Goal: Information Seeking & Learning: Learn about a topic

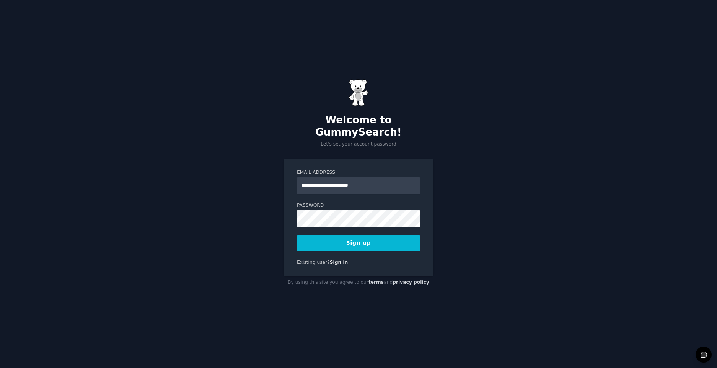
type input "**********"
click at [297, 235] on button "Sign up" at bounding box center [358, 243] width 123 height 16
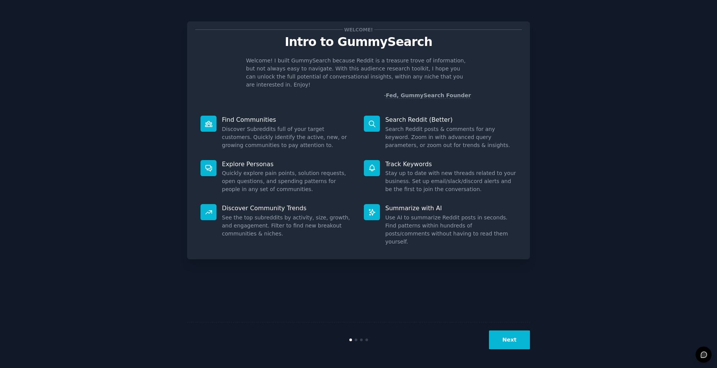
click at [522, 337] on button "Next" at bounding box center [509, 339] width 41 height 19
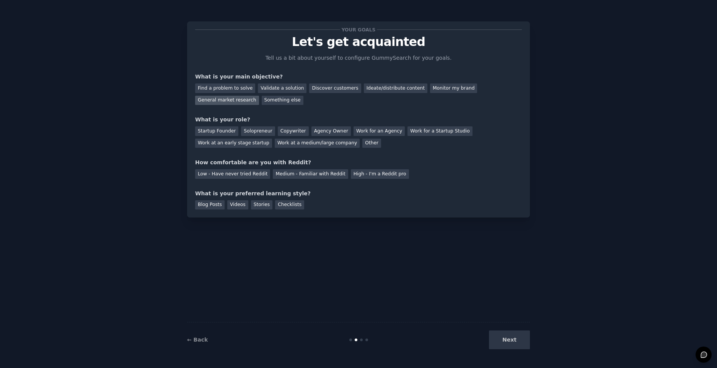
click at [259, 96] on div "General market research" at bounding box center [227, 101] width 64 height 10
click at [252, 129] on div "Solopreneur" at bounding box center [258, 131] width 34 height 10
click at [282, 173] on div "Medium - Familiar with Reddit" at bounding box center [310, 174] width 75 height 10
click at [513, 335] on div "Next" at bounding box center [472, 339] width 114 height 19
click at [219, 203] on div "Blog Posts" at bounding box center [209, 205] width 29 height 10
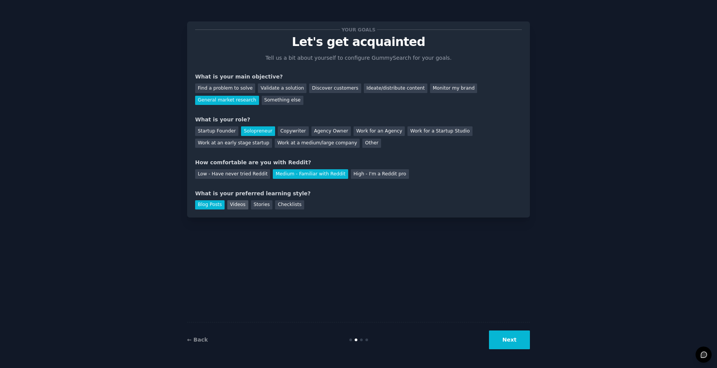
click at [233, 202] on div "Videos" at bounding box center [237, 205] width 21 height 10
click at [251, 204] on div "Stories" at bounding box center [261, 205] width 21 height 10
click at [223, 203] on div "Blog Posts Videos Stories Checklists" at bounding box center [358, 203] width 327 height 12
click at [234, 204] on div "Videos" at bounding box center [237, 205] width 21 height 10
click at [217, 208] on div "Blog Posts" at bounding box center [209, 205] width 29 height 10
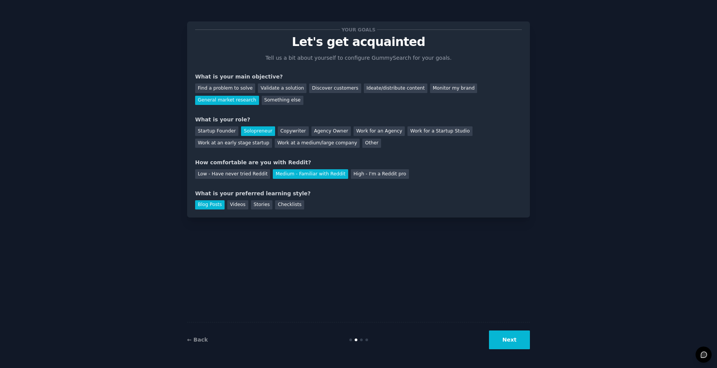
click at [505, 342] on button "Next" at bounding box center [509, 339] width 41 height 19
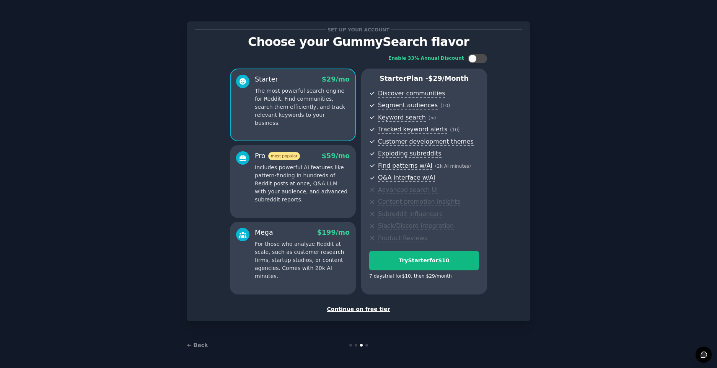
click at [383, 308] on div "Continue on free tier" at bounding box center [358, 309] width 327 height 8
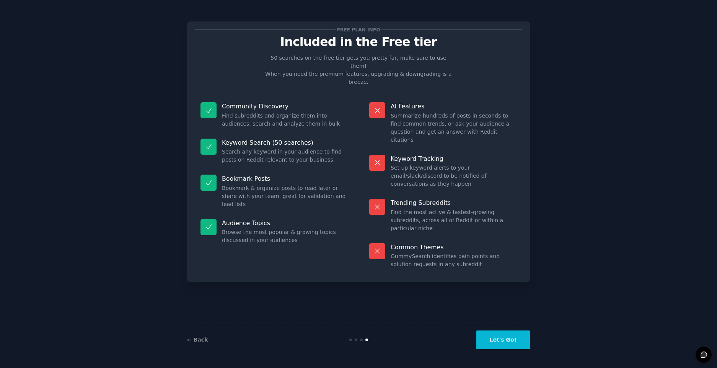
click at [508, 343] on button "Let's Go!" at bounding box center [503, 339] width 54 height 19
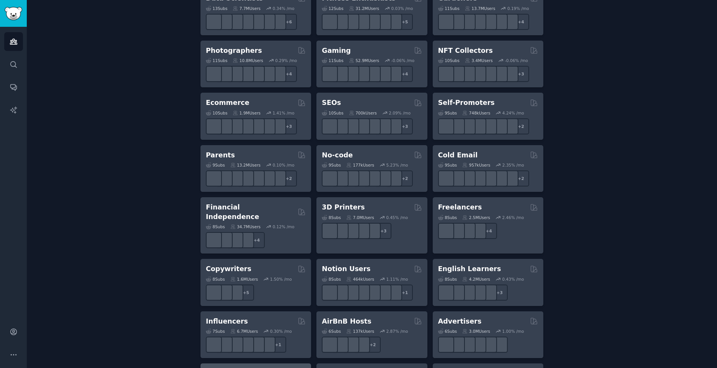
scroll to position [515, 0]
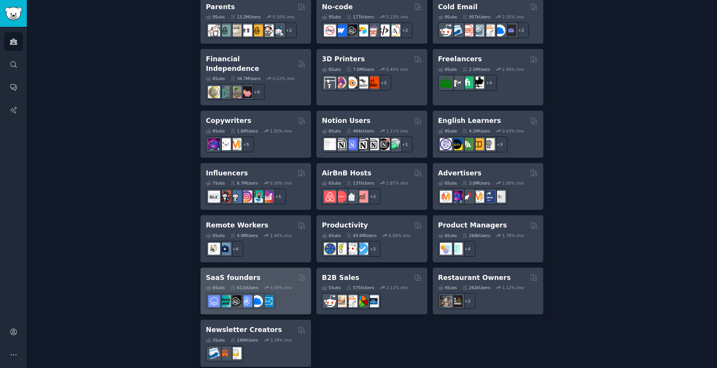
click at [283, 273] on div "SaaS founders" at bounding box center [256, 278] width 100 height 10
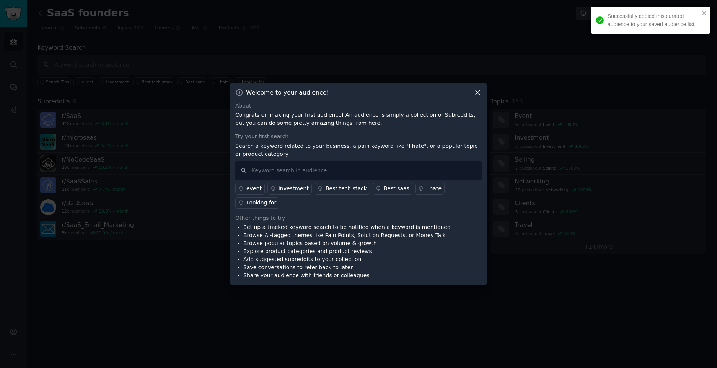
click at [477, 96] on icon at bounding box center [477, 92] width 8 height 8
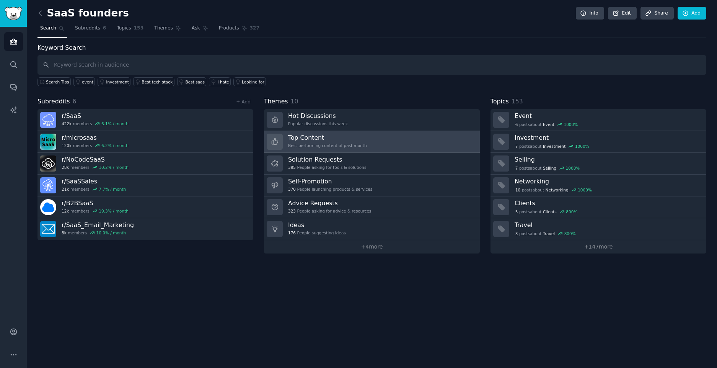
click at [391, 143] on link "Top Content Best-performing content of past month" at bounding box center [372, 142] width 216 height 22
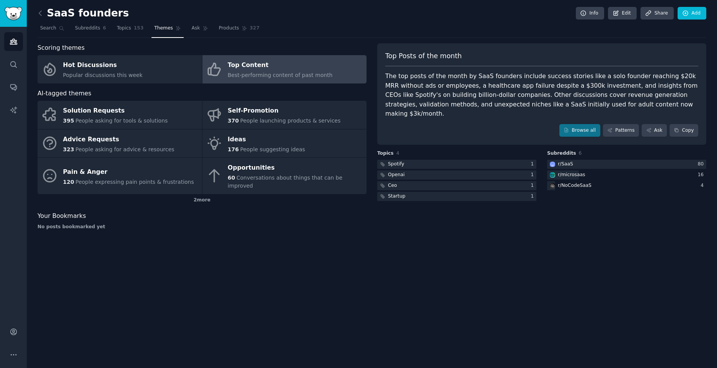
drag, startPoint x: 550, startPoint y: 181, endPoint x: 639, endPoint y: 237, distance: 105.3
click at [639, 237] on div "SaaS founders Info Edit Share Add Search Subreddits 6 Topics 153 Themes Ask Pro…" at bounding box center [372, 184] width 690 height 368
click at [590, 124] on link "Browse all" at bounding box center [579, 130] width 41 height 13
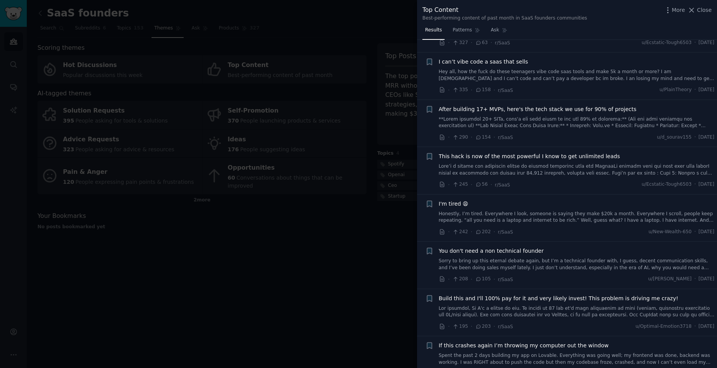
scroll to position [597, 0]
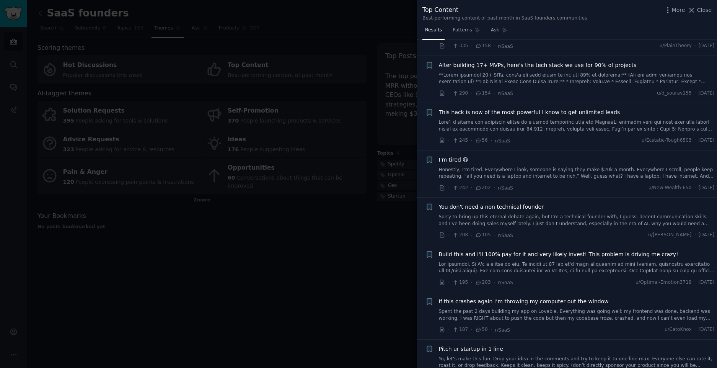
drag, startPoint x: 490, startPoint y: 169, endPoint x: 496, endPoint y: 148, distance: 21.8
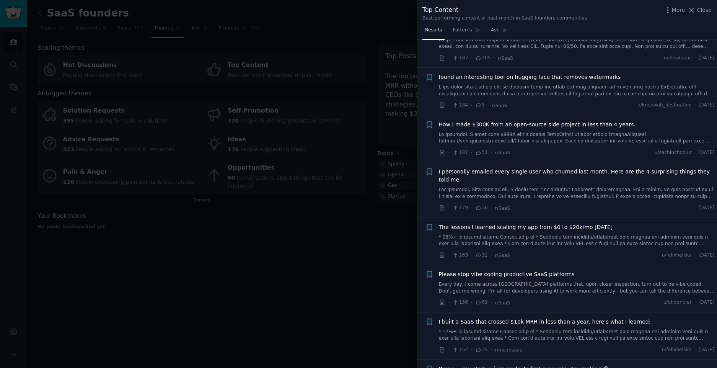
scroll to position [1056, 0]
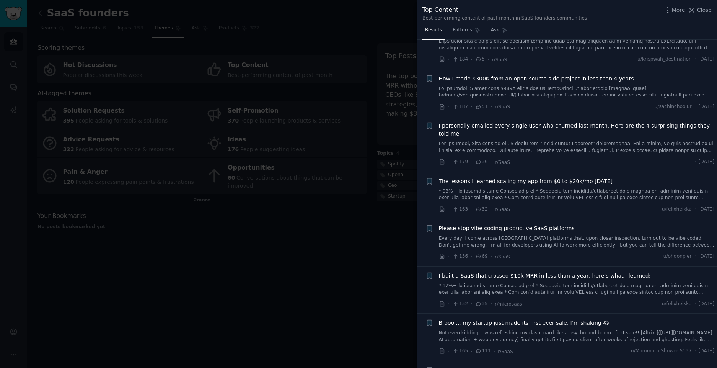
drag, startPoint x: 568, startPoint y: 220, endPoint x: 370, endPoint y: 295, distance: 211.8
click at [316, 316] on div "Top Content Best-performing content of past month in SaaS founders communities …" at bounding box center [358, 184] width 717 height 368
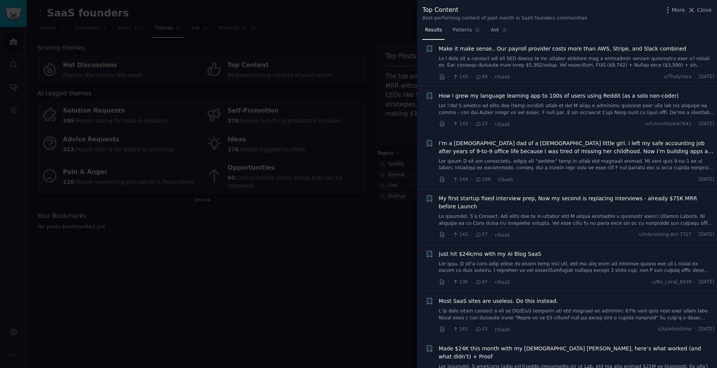
scroll to position [1423, 0]
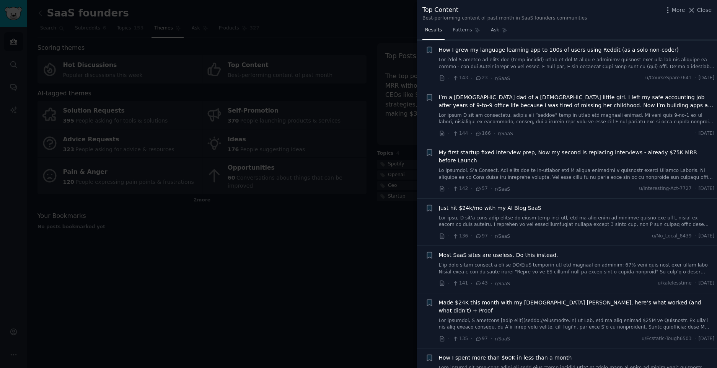
click at [491, 204] on span "Just hit $24k/mo with my AI Blog SaaS" at bounding box center [490, 208] width 103 height 8
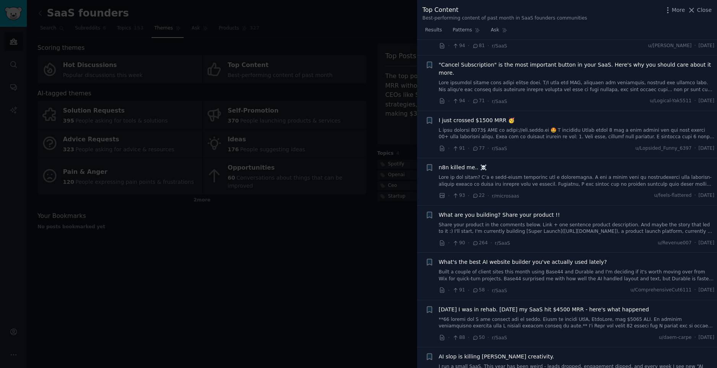
scroll to position [2851, 0]
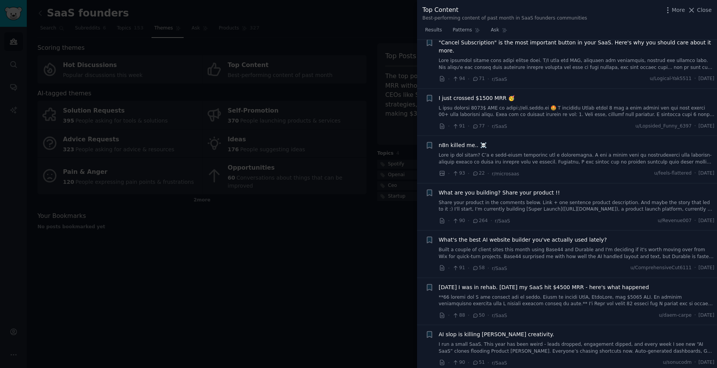
click at [519, 105] on link at bounding box center [577, 111] width 276 height 13
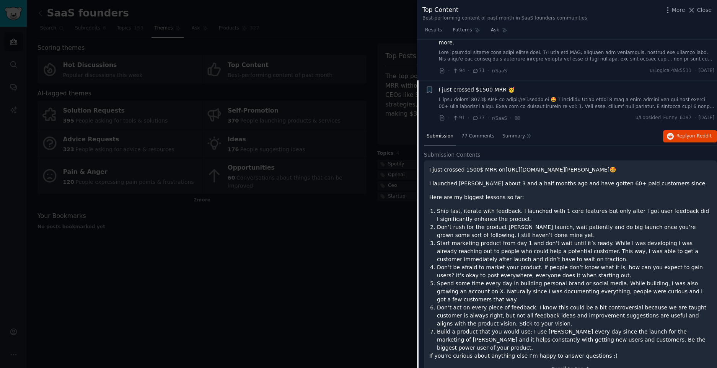
scroll to position [2652, 0]
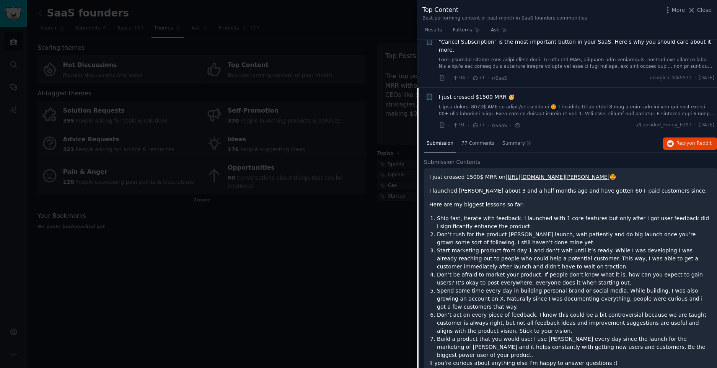
click at [523, 174] on link "[URL][DOMAIN_NAME][PERSON_NAME]" at bounding box center [557, 177] width 104 height 6
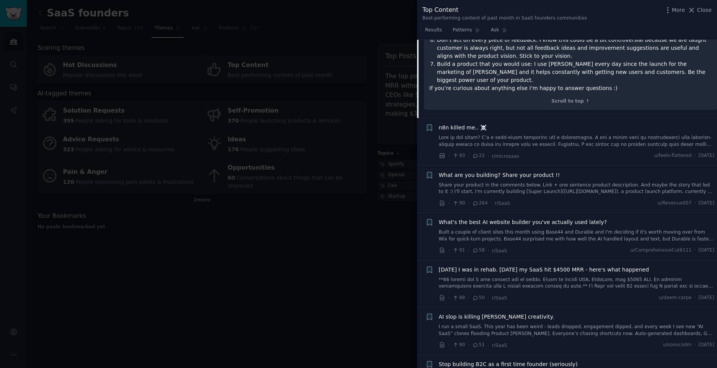
scroll to position [2927, 0]
click at [437, 170] on div "Reddit text submission + What are you building? Share your product !! Share you…" at bounding box center [569, 188] width 289 height 36
click at [443, 181] on link "Share your product in the comments below. Link + one sentence product descripti…" at bounding box center [577, 187] width 276 height 13
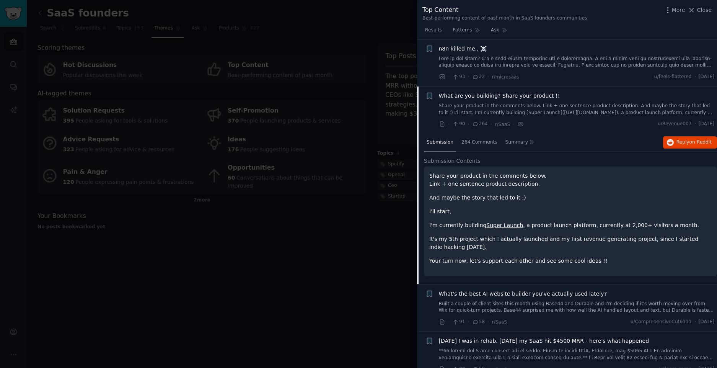
scroll to position [2747, 0]
click at [494, 223] on link "Super Launch" at bounding box center [504, 226] width 37 height 6
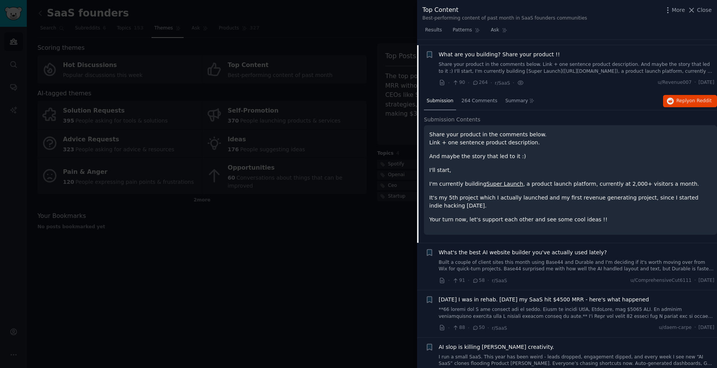
scroll to position [2884, 0]
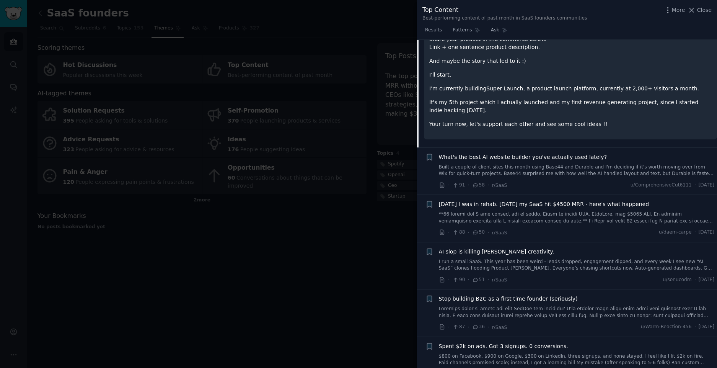
click at [548, 228] on div "· 88 · 50 · r/[PERSON_NAME] u/daem-carpe · [DATE]" at bounding box center [577, 232] width 276 height 8
click at [552, 211] on link at bounding box center [577, 217] width 276 height 13
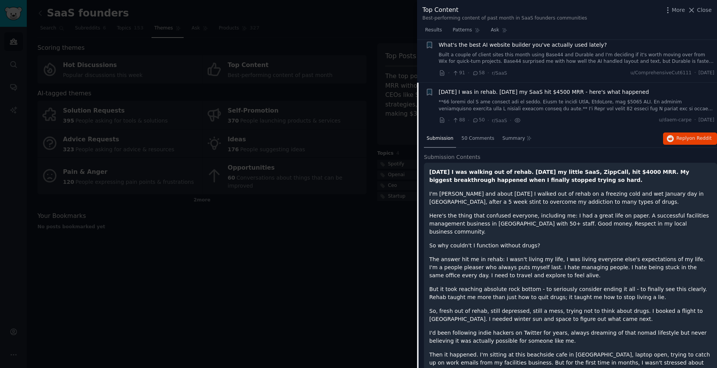
scroll to position [2841, 0]
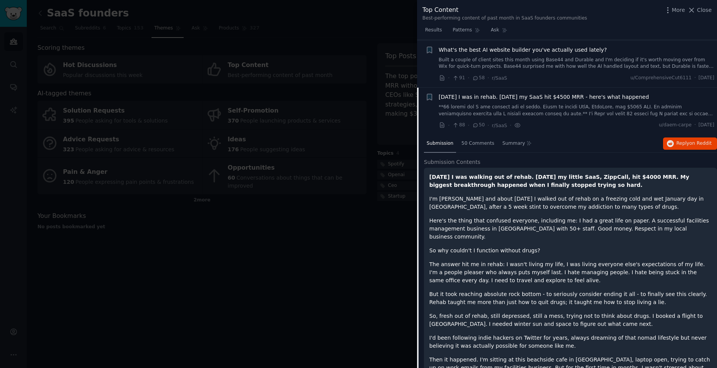
click at [598, 174] on strong "[DATE] I was walking out of rehab. [DATE] my little SaaS, ZippCall, hit $4000 M…" at bounding box center [559, 181] width 260 height 14
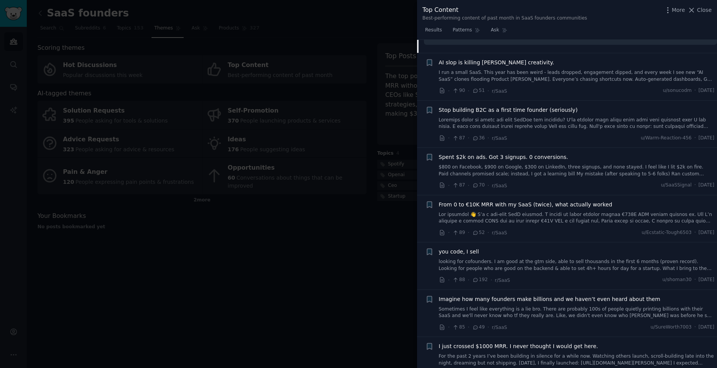
scroll to position [4034, 0]
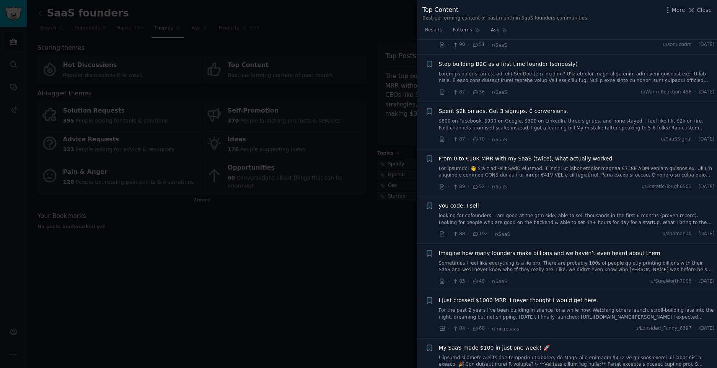
click at [527, 202] on div "you code, I sell looking for cofounders. I am good at the gtm side, able to sel…" at bounding box center [577, 220] width 276 height 36
click at [529, 212] on link "looking for cofounders. I am good at the gtm side, able to sell thousands in th…" at bounding box center [577, 218] width 276 height 13
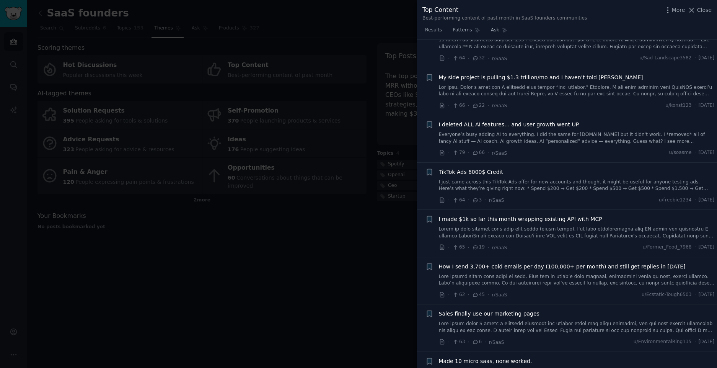
scroll to position [4592, 0]
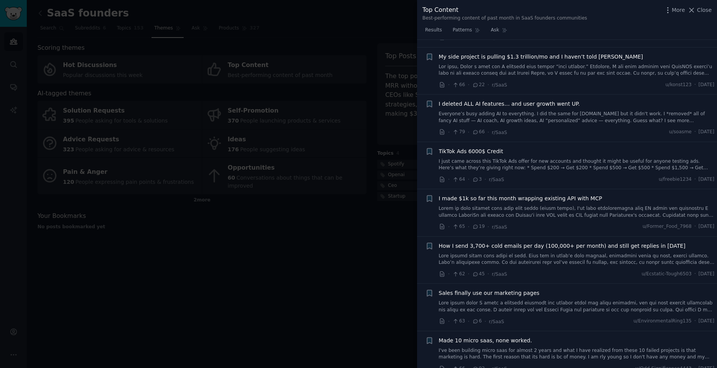
click at [583, 111] on link "Everyone’s busy adding AI to everything. I did the same for [DOMAIN_NAME] but i…" at bounding box center [577, 117] width 276 height 13
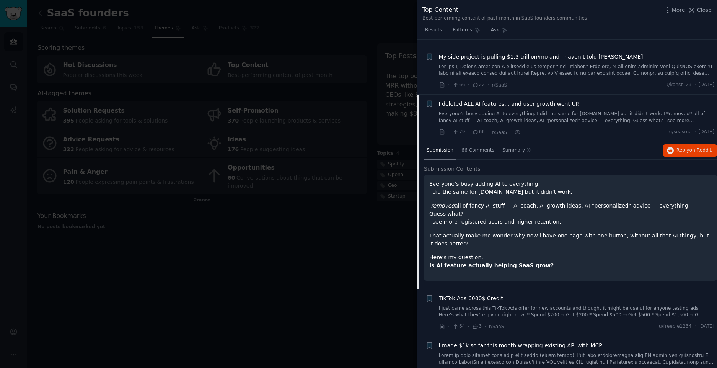
scroll to position [4393, 0]
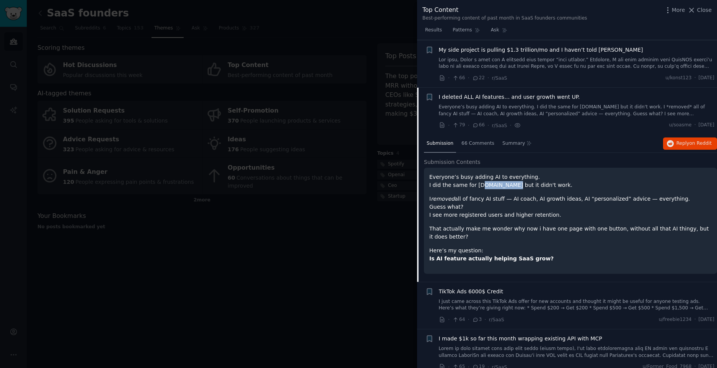
drag, startPoint x: 504, startPoint y: 137, endPoint x: 473, endPoint y: 138, distance: 31.4
click at [473, 173] on p "Everyone’s busy adding AI to everything. I did the same for [DOMAIN_NAME] but i…" at bounding box center [570, 181] width 282 height 16
click at [505, 173] on p "Everyone’s busy adding AI to everything. I did the same for [DOMAIN_NAME] but i…" at bounding box center [570, 181] width 282 height 16
drag, startPoint x: 504, startPoint y: 137, endPoint x: 472, endPoint y: 136, distance: 31.8
click at [472, 173] on p "Everyone’s busy adding AI to everything. I did the same for [DOMAIN_NAME] but i…" at bounding box center [570, 181] width 282 height 16
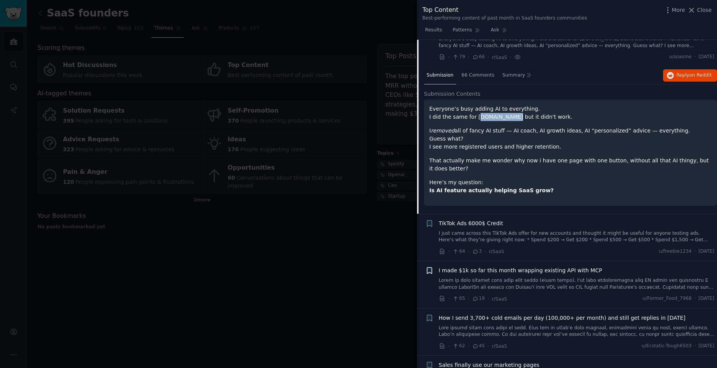
scroll to position [4542, 0]
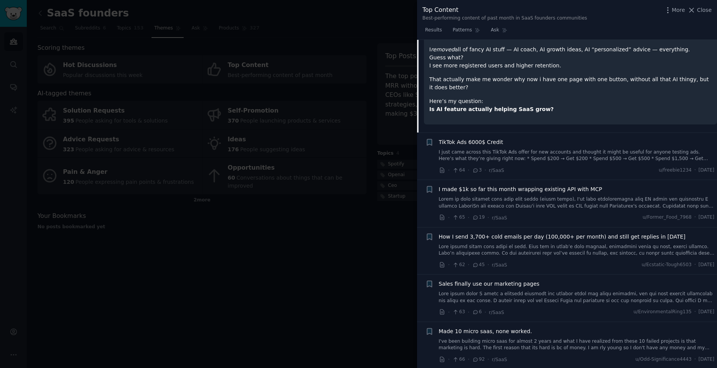
click at [531, 338] on link "I've been building micro saas for almost 2 years and what I have realized from …" at bounding box center [577, 344] width 276 height 13
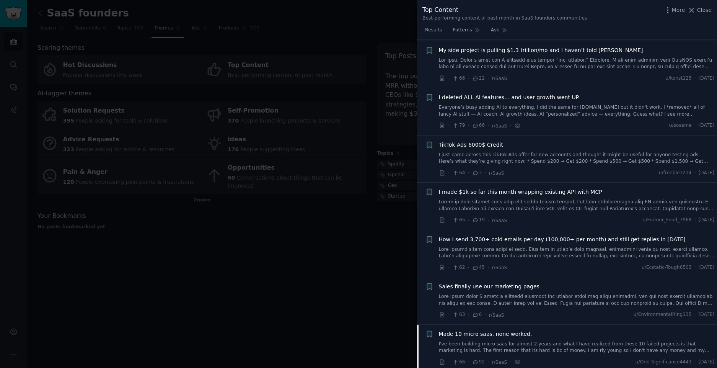
scroll to position [4510, 0]
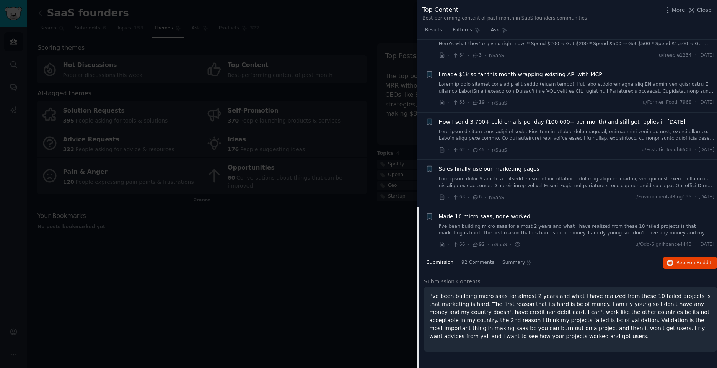
click at [325, 255] on div at bounding box center [358, 184] width 717 height 368
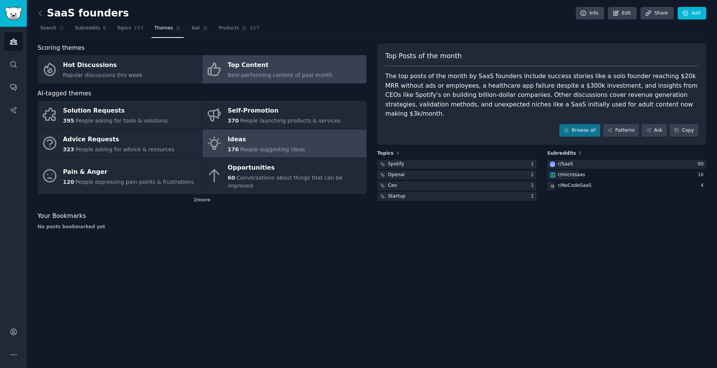
click at [300, 146] on link "Ideas 176 People suggesting ideas" at bounding box center [284, 143] width 164 height 28
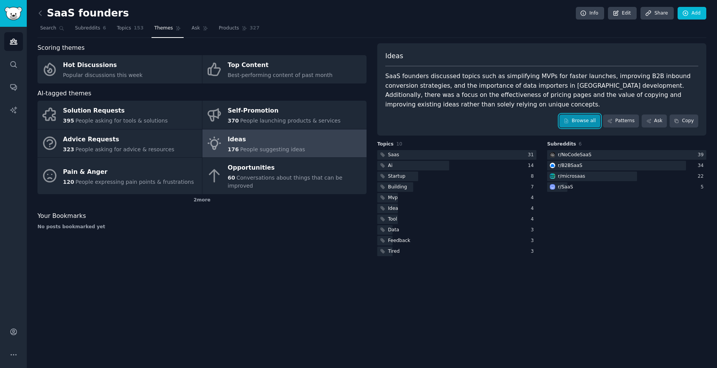
click at [592, 122] on link "Browse all" at bounding box center [579, 120] width 41 height 13
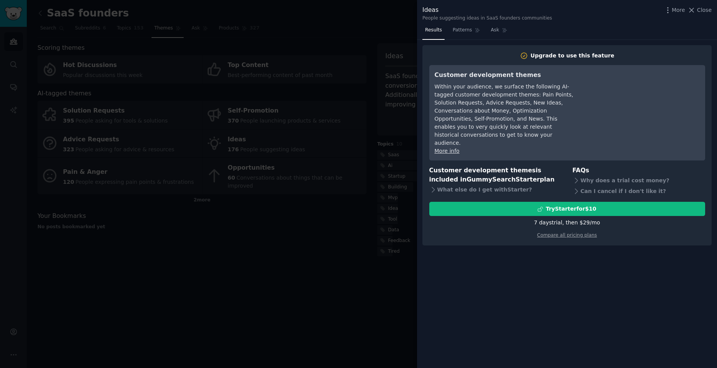
click at [384, 33] on div at bounding box center [358, 184] width 717 height 368
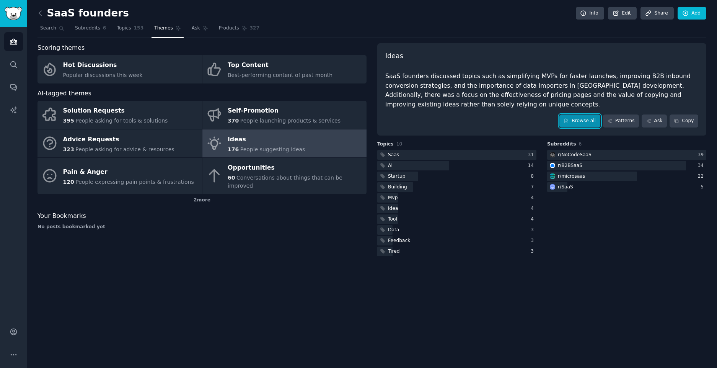
click at [585, 123] on link "Browse all" at bounding box center [579, 120] width 41 height 13
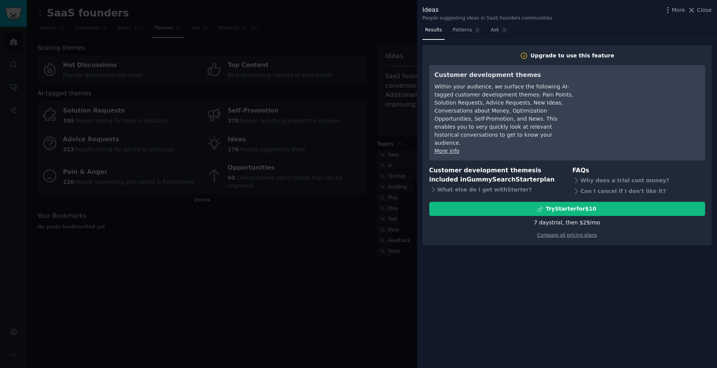
click at [283, 287] on div at bounding box center [358, 184] width 717 height 368
